Goal: Transaction & Acquisition: Purchase product/service

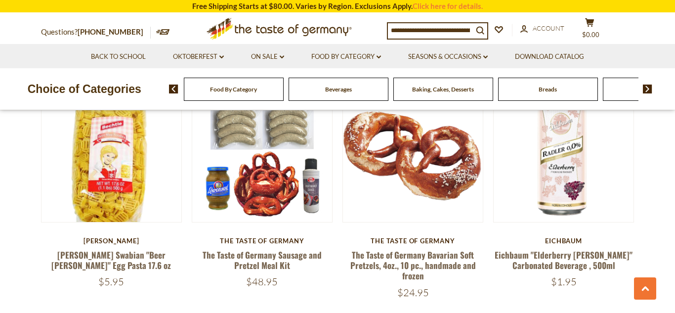
scroll to position [319, 0]
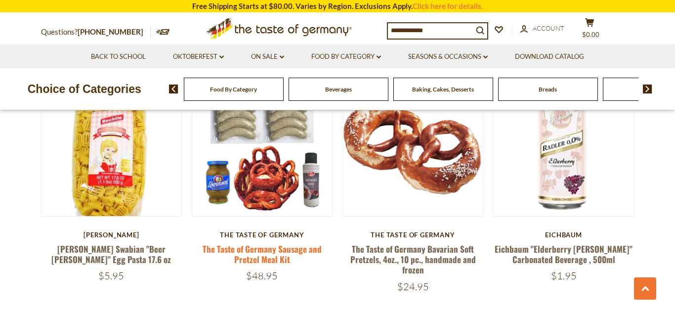
click at [291, 251] on link "The Taste of Germany Sausage and Pretzel Meal Kit" at bounding box center [261, 253] width 119 height 23
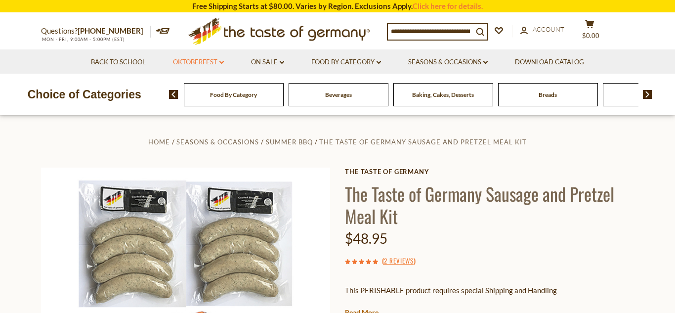
click at [217, 62] on link "Oktoberfest dropdown_arrow" at bounding box center [198, 62] width 51 height 11
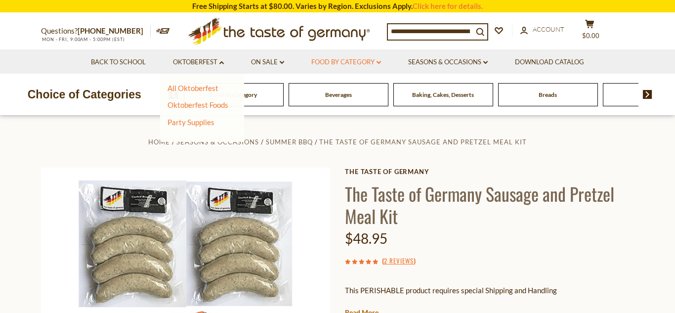
click at [377, 59] on link "Food By Category dropdown_arrow" at bounding box center [346, 62] width 70 height 11
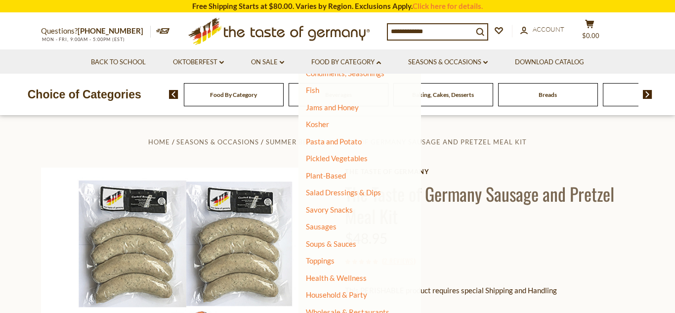
scroll to position [220, 0]
click at [328, 226] on link "Sausages" at bounding box center [321, 225] width 31 height 9
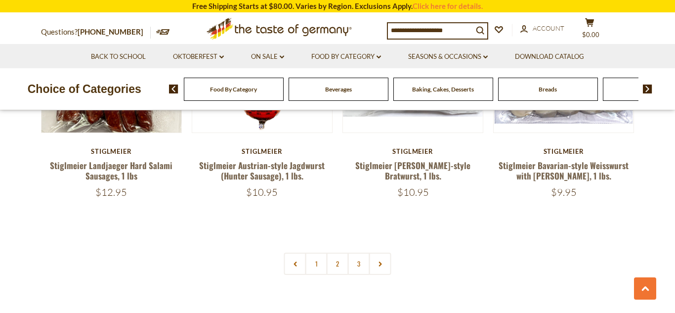
scroll to position [2344, 0]
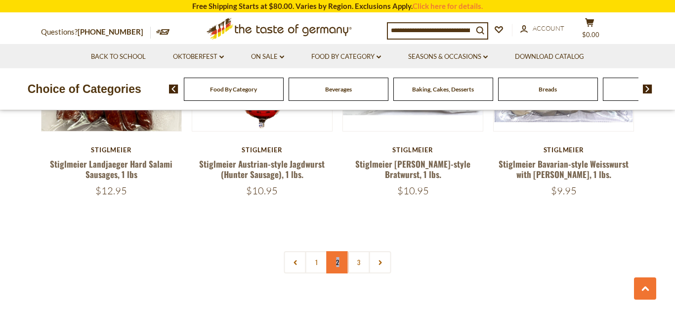
click at [338, 251] on link "2" at bounding box center [337, 262] width 22 height 22
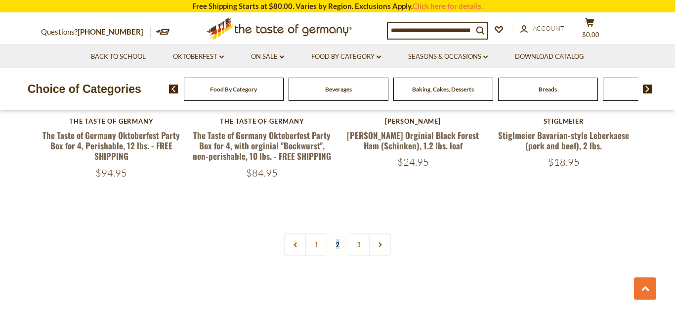
scroll to position [2363, 0]
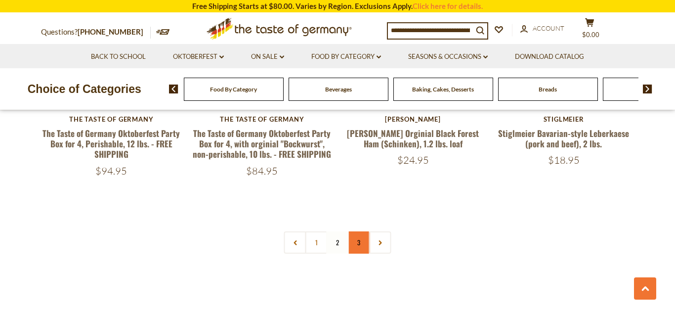
click at [360, 231] on link "3" at bounding box center [359, 242] width 22 height 22
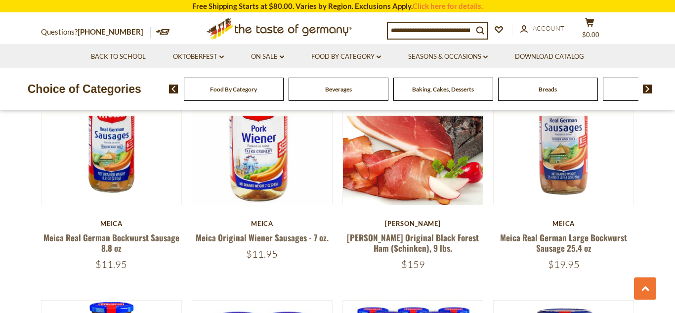
scroll to position [332, 0]
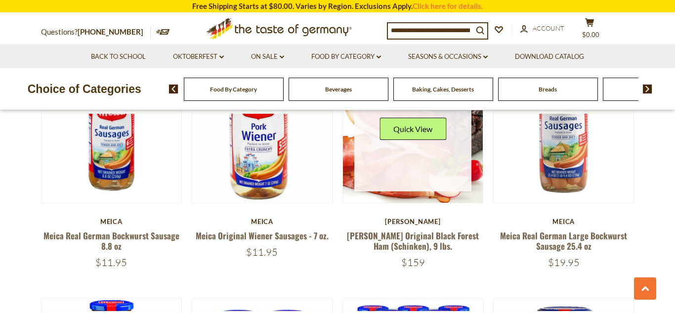
click at [448, 173] on link at bounding box center [413, 133] width 118 height 118
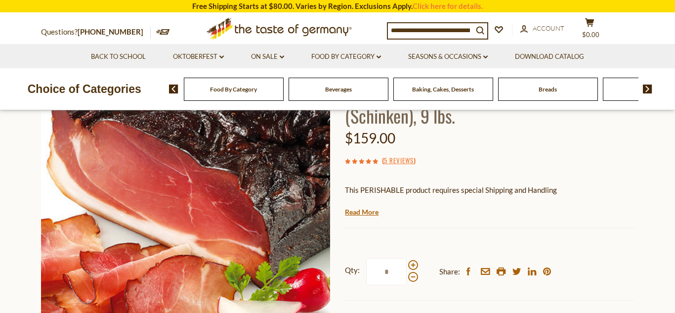
scroll to position [94, 0]
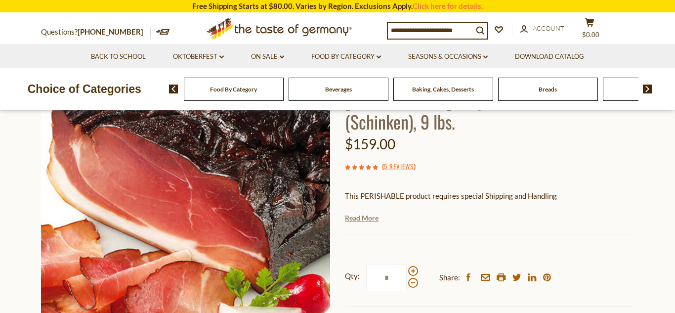
click at [357, 218] on link "Read More" at bounding box center [362, 218] width 34 height 10
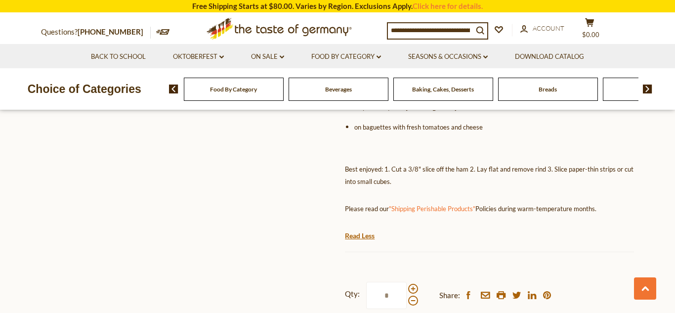
scroll to position [648, 0]
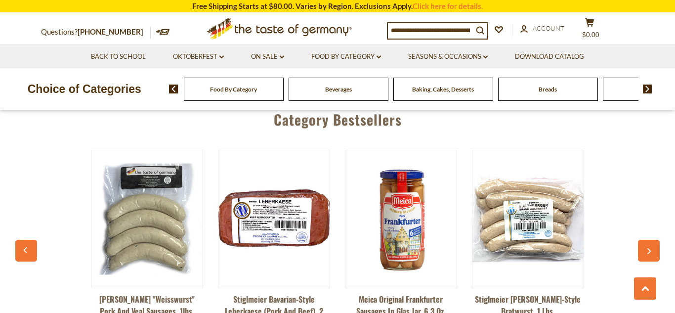
scroll to position [906, 0]
